Goal: Obtain resource: Download file/media

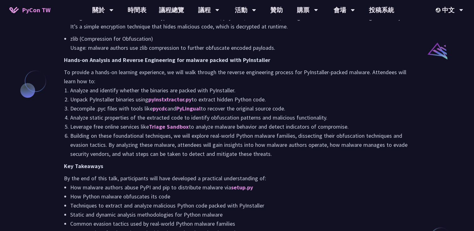
scroll to position [715, 0]
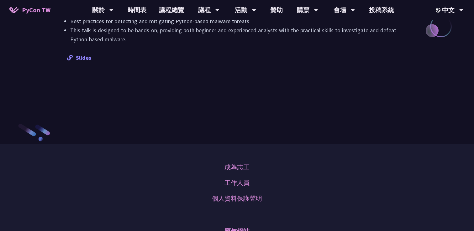
click at [85, 61] on link "Slides" at bounding box center [79, 57] width 24 height 7
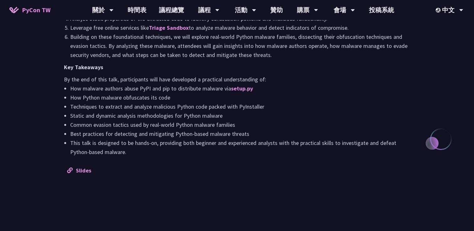
scroll to position [642, 0]
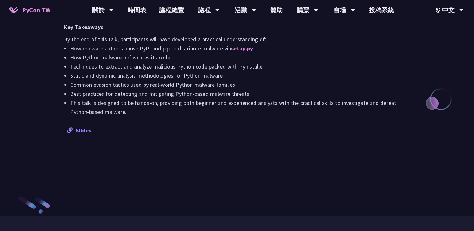
click at [88, 134] on link "Slides" at bounding box center [79, 130] width 24 height 7
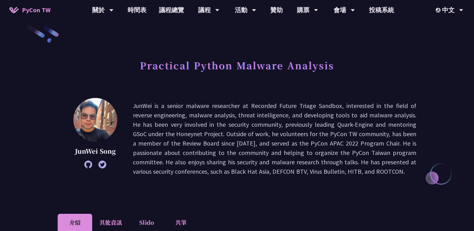
scroll to position [0, 0]
